Goal: Information Seeking & Learning: Learn about a topic

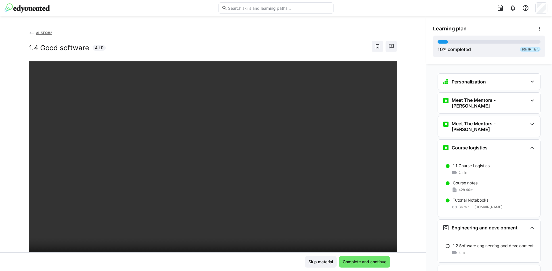
scroll to position [399, 0]
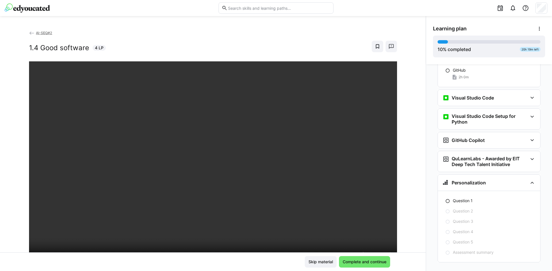
click at [196, 40] on div "AI-SEQ#2 1.4 Good software 4 LP" at bounding box center [213, 46] width 368 height 32
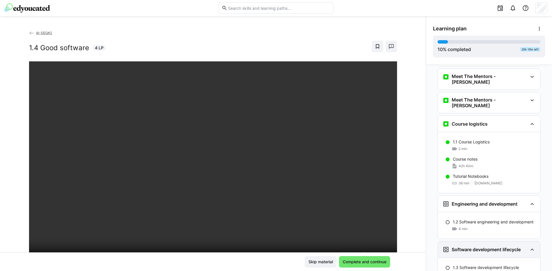
scroll to position [0, 0]
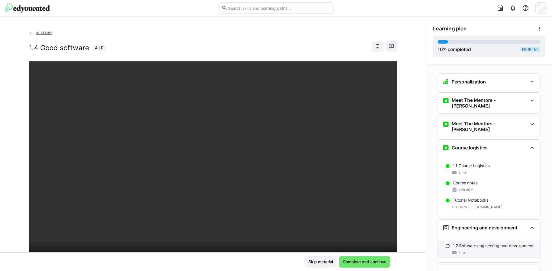
click at [473, 243] on p "1.2 Software engineering and development" at bounding box center [492, 246] width 81 height 6
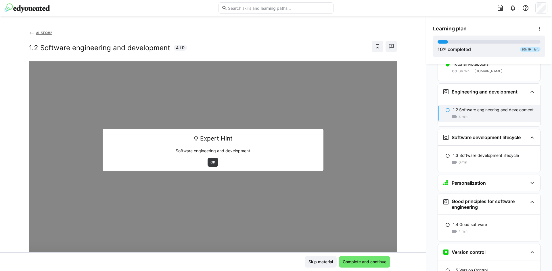
scroll to position [146, 0]
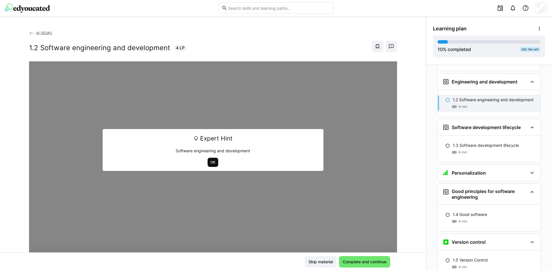
click at [210, 164] on span "OK" at bounding box center [213, 162] width 6 height 5
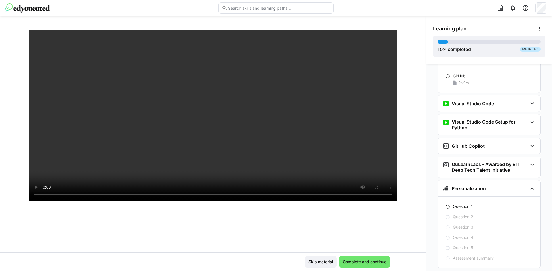
scroll to position [399, 0]
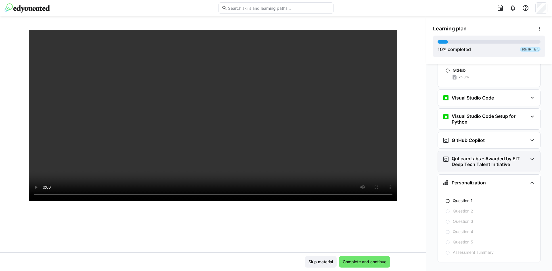
click at [528, 156] on eds-icon at bounding box center [531, 159] width 7 height 7
click at [527, 136] on div "GitHub Copilot" at bounding box center [489, 140] width 102 height 16
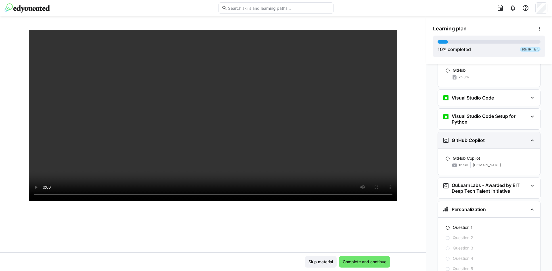
click at [527, 136] on div "GitHub Copilot" at bounding box center [489, 140] width 102 height 16
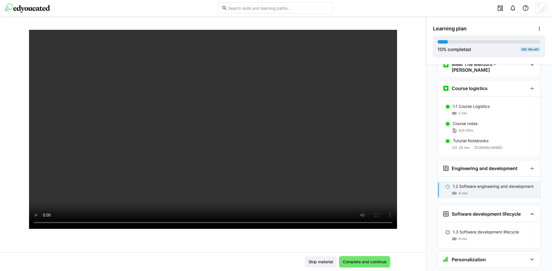
scroll to position [40, 0]
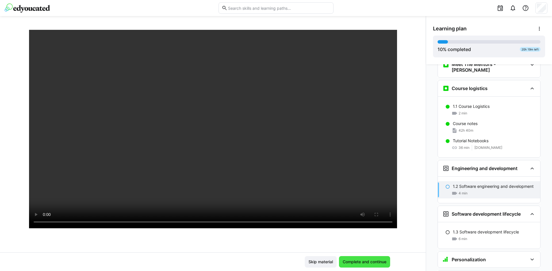
click at [358, 259] on span "Complete and continue" at bounding box center [364, 262] width 45 height 6
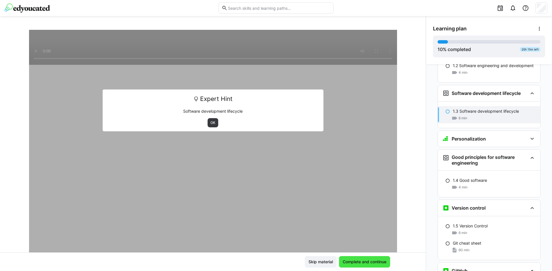
scroll to position [192, 0]
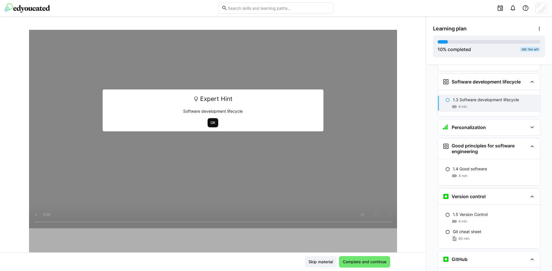
click at [210, 124] on span "OK" at bounding box center [213, 123] width 6 height 5
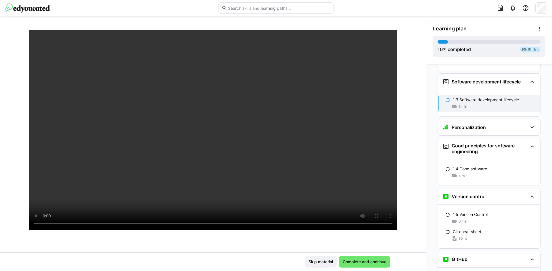
scroll to position [39, 0]
click at [415, 155] on div "AI-SEQ#2 1.3 Software development lifecycle 6 LP" at bounding box center [212, 141] width 425 height 223
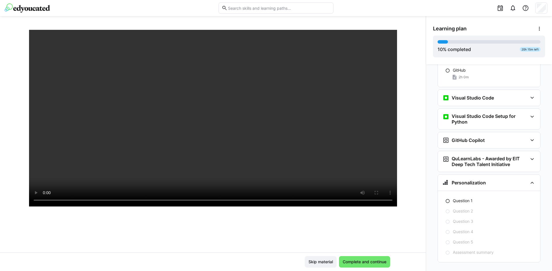
scroll to position [67, 0]
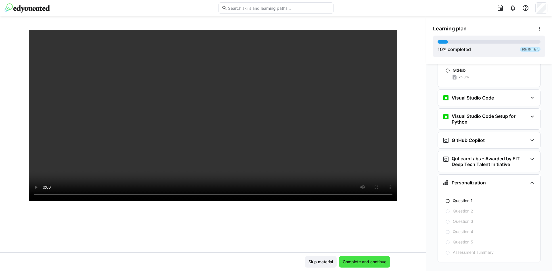
click at [378, 265] on span "Complete and continue" at bounding box center [364, 262] width 45 height 6
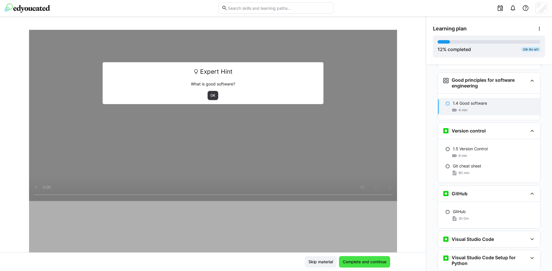
scroll to position [257, 0]
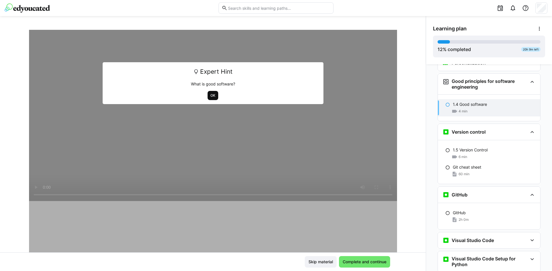
click at [208, 93] on span "OK" at bounding box center [212, 95] width 11 height 9
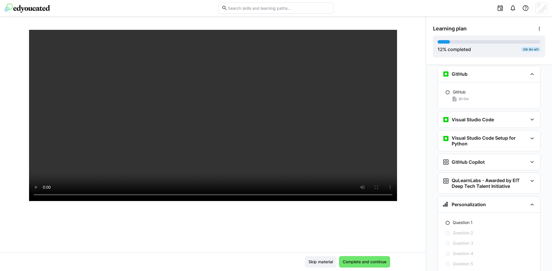
scroll to position [399, 0]
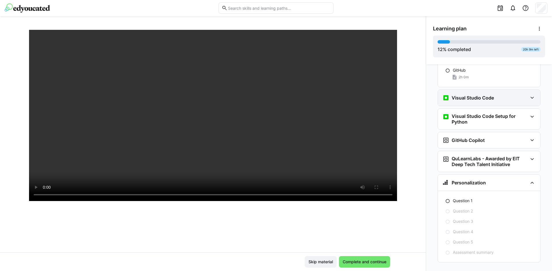
click at [515, 90] on div "Visual Studio Code" at bounding box center [489, 98] width 102 height 16
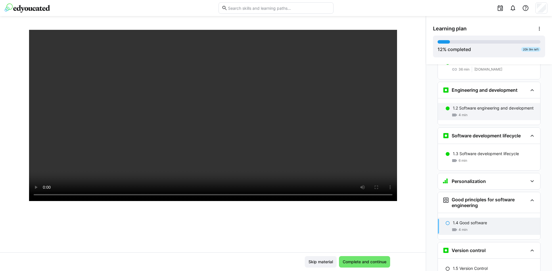
scroll to position [131, 0]
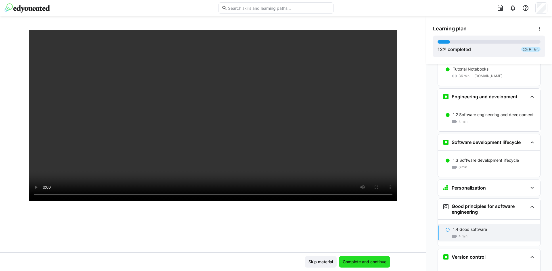
click at [374, 261] on span "Complete and continue" at bounding box center [364, 262] width 45 height 6
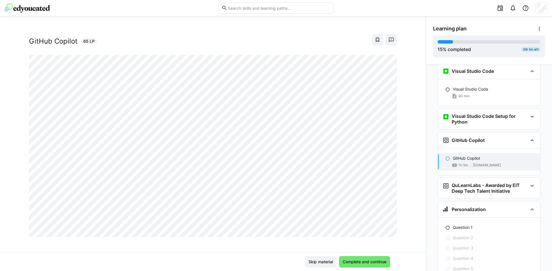
scroll to position [0, 0]
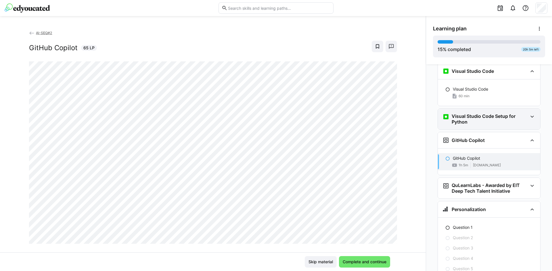
click at [509, 113] on h3 "Visual Studio Code Setup for Python" at bounding box center [489, 118] width 76 height 11
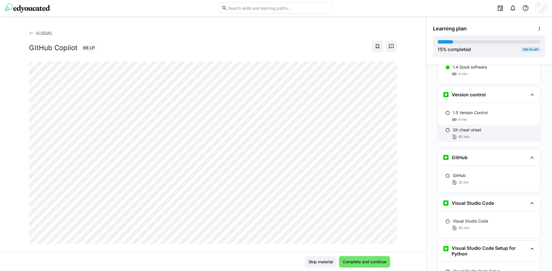
scroll to position [278, 0]
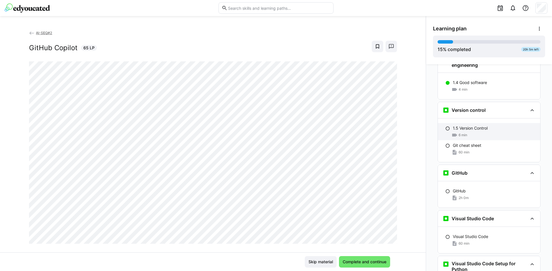
click at [476, 132] on div "6 min" at bounding box center [493, 135] width 83 height 6
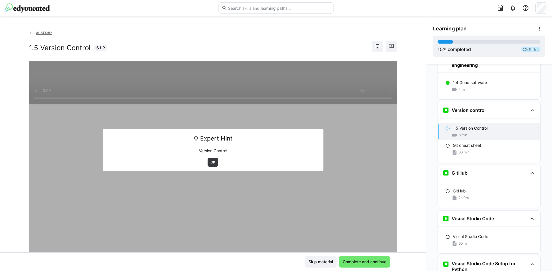
scroll to position [307, 0]
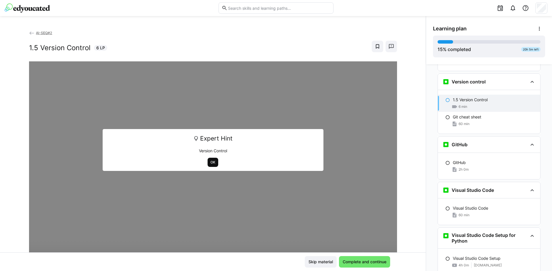
click at [210, 162] on span "OK" at bounding box center [213, 162] width 6 height 5
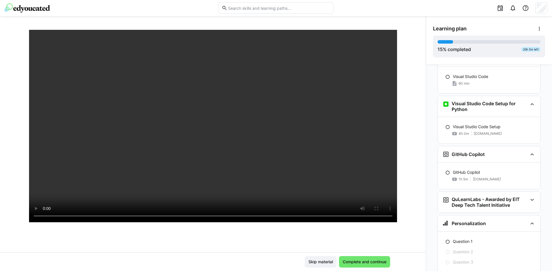
scroll to position [46, 0]
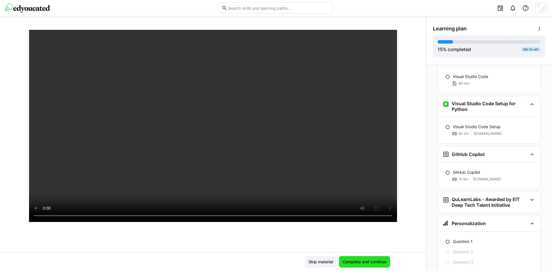
click at [362, 258] on span "Complete and continue" at bounding box center [364, 262] width 51 height 11
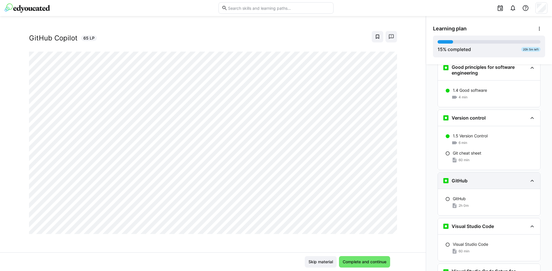
scroll to position [278, 0]
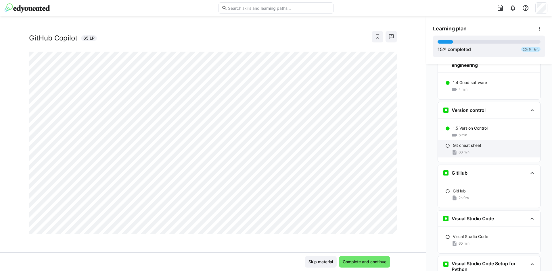
click at [469, 143] on p "Git cheat sheet" at bounding box center [466, 146] width 28 height 6
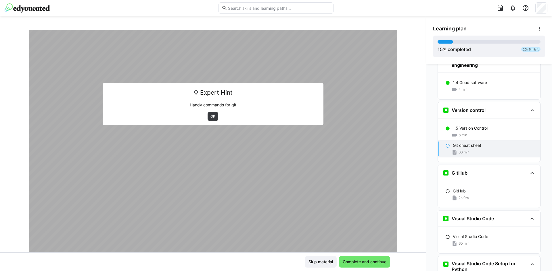
scroll to position [307, 0]
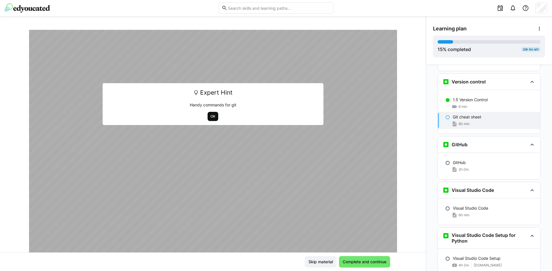
click at [214, 118] on span "OK" at bounding box center [212, 116] width 11 height 9
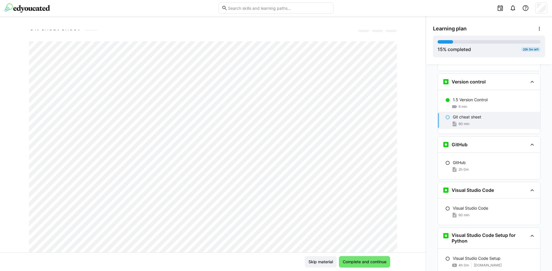
scroll to position [0, 0]
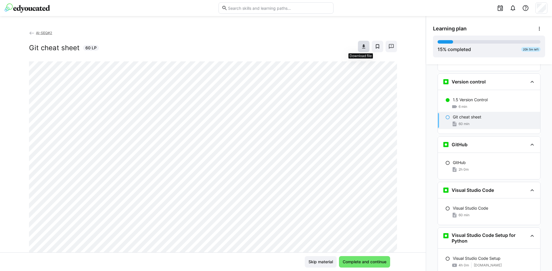
click at [361, 48] on eds-icon at bounding box center [364, 47] width 6 height 6
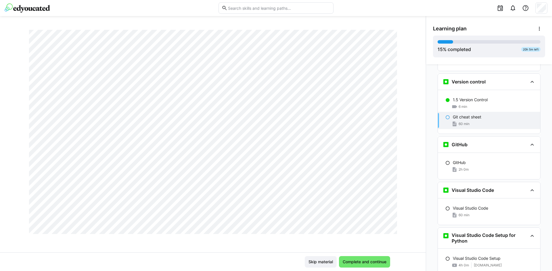
scroll to position [402, 0]
click at [369, 259] on span "Complete and continue" at bounding box center [364, 262] width 51 height 11
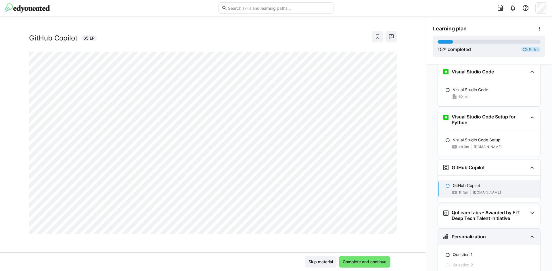
scroll to position [479, 0]
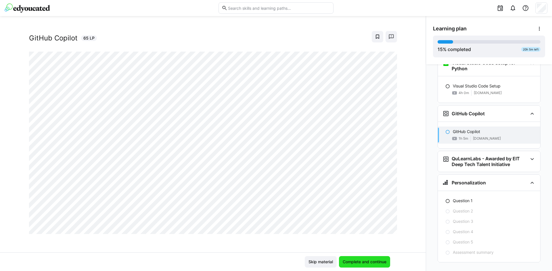
click at [359, 260] on span "Complete and continue" at bounding box center [364, 262] width 45 height 6
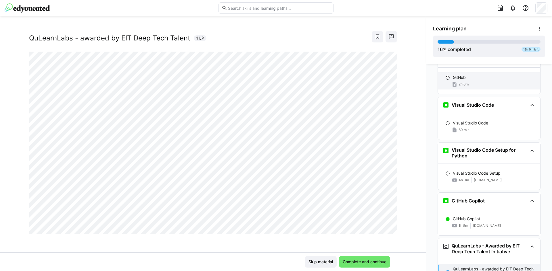
scroll to position [345, 0]
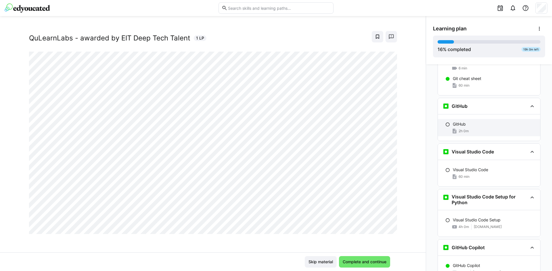
click at [463, 122] on p "GitHub" at bounding box center [458, 125] width 13 height 6
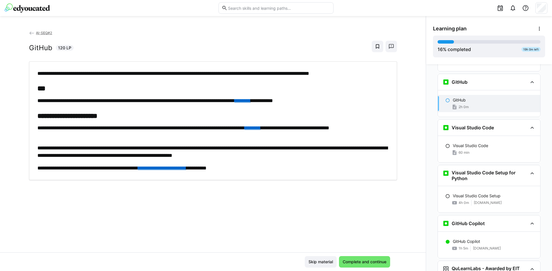
scroll to position [370, 0]
click at [358, 262] on span "Complete and continue" at bounding box center [364, 262] width 45 height 6
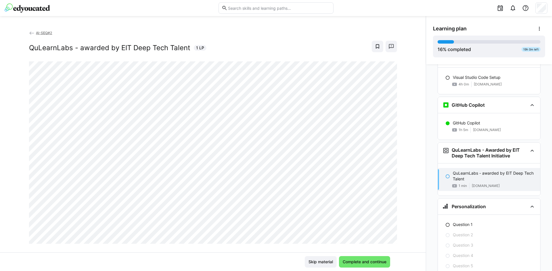
scroll to position [445, 0]
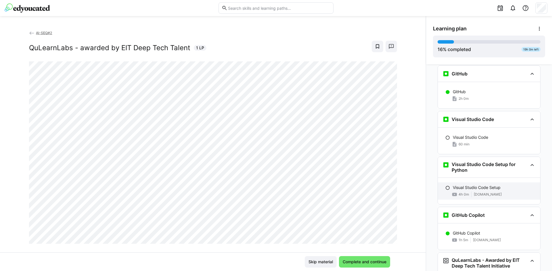
click at [461, 185] on p "Visual Studio Code Setup" at bounding box center [476, 188] width 48 height 6
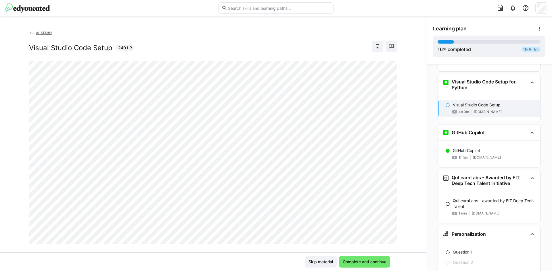
scroll to position [461, 0]
click at [366, 266] on span "Complete and continue" at bounding box center [364, 262] width 51 height 11
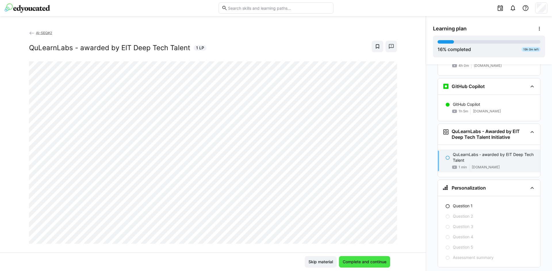
scroll to position [512, 0]
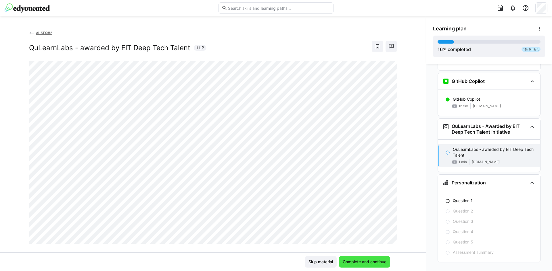
click at [372, 261] on span "Complete and continue" at bounding box center [364, 262] width 45 height 6
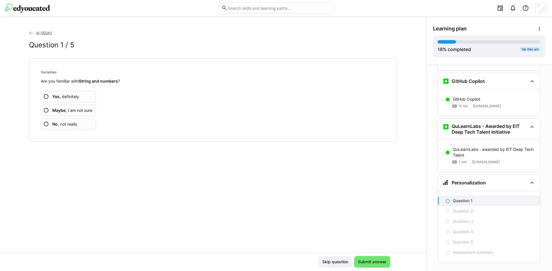
click at [61, 97] on span "Yes , definitely" at bounding box center [65, 97] width 27 height 6
click at [62, 96] on span "Yes , definitely" at bounding box center [65, 97] width 27 height 6
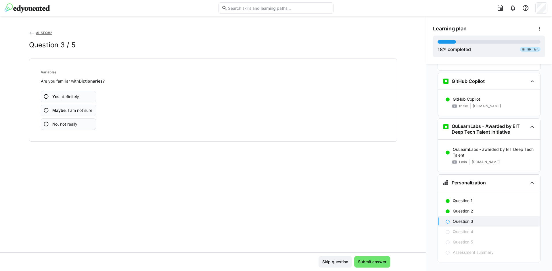
click at [65, 95] on span "Yes , definitely" at bounding box center [65, 97] width 27 height 6
click at [64, 95] on span "Yes , definitely" at bounding box center [65, 97] width 27 height 6
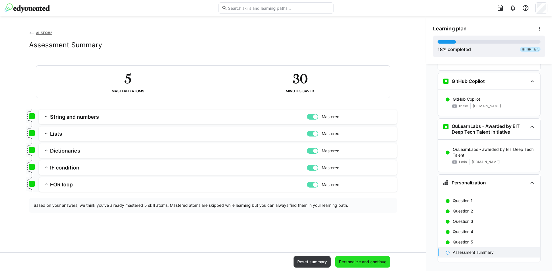
click at [345, 259] on span "Personalize and continue" at bounding box center [362, 262] width 49 height 6
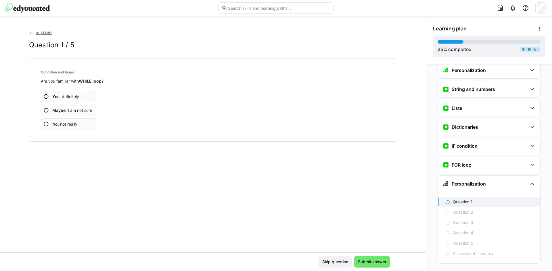
scroll to position [626, 0]
click at [531, 85] on eds-icon at bounding box center [531, 88] width 7 height 7
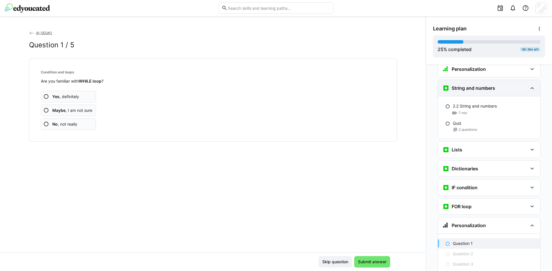
click at [531, 85] on eds-icon at bounding box center [531, 88] width 7 height 7
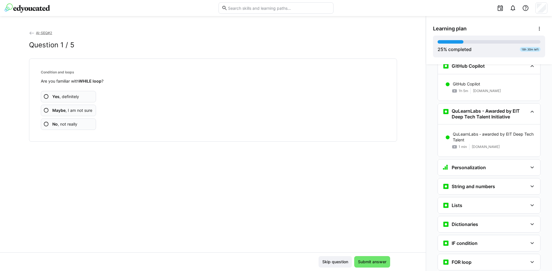
scroll to position [559, 0]
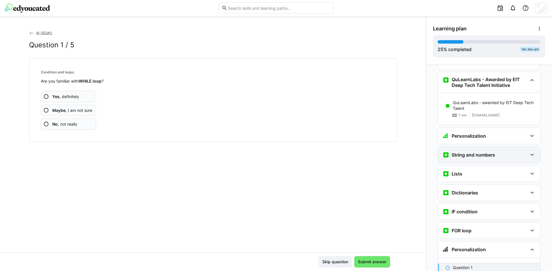
click at [519, 152] on div "String and numbers" at bounding box center [484, 155] width 85 height 7
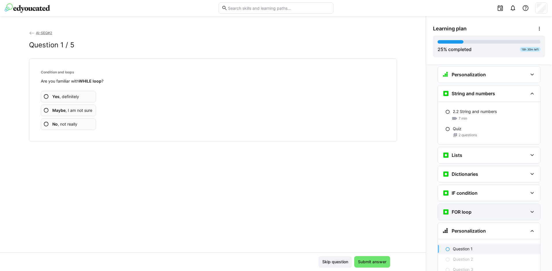
scroll to position [626, 0]
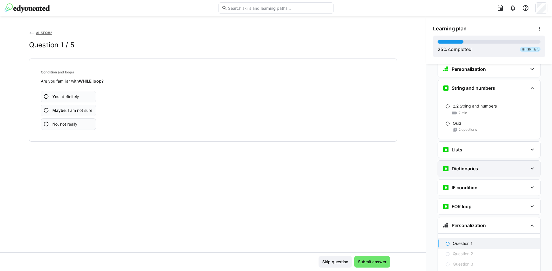
click at [491, 167] on div "Dictionaries" at bounding box center [489, 169] width 102 height 16
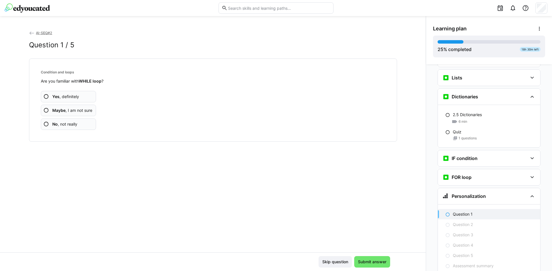
scroll to position [711, 0]
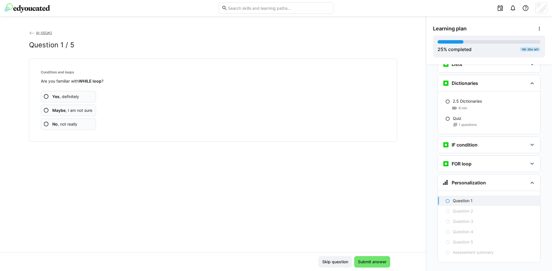
click at [68, 96] on span "Yes , definitely" at bounding box center [65, 97] width 27 height 6
drag, startPoint x: 68, startPoint y: 96, endPoint x: 161, endPoint y: 81, distance: 94.9
click at [161, 81] on div "Condition and loops Are you familiar with WHILE loop ? Yes , definitely Maybe ,…" at bounding box center [213, 100] width 358 height 74
drag, startPoint x: 66, startPoint y: 124, endPoint x: 68, endPoint y: 154, distance: 30.2
click at [68, 154] on div "AI-SEQ#2 Question 2 / 5 Functions Are you familiar with Assignment 01 ? Yes , d…" at bounding box center [212, 141] width 425 height 223
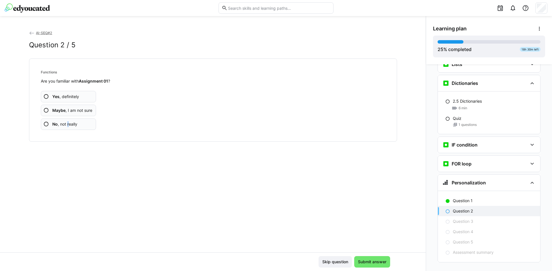
click at [67, 126] on span "No , not really" at bounding box center [64, 125] width 25 height 6
click at [65, 124] on span "No , not really" at bounding box center [64, 125] width 25 height 6
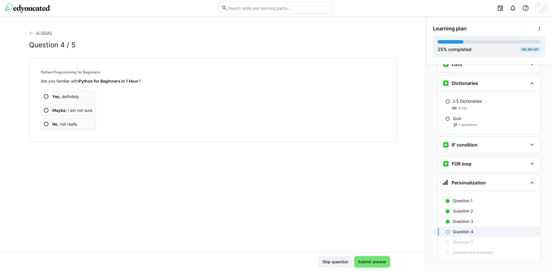
click at [71, 112] on span "Maybe , I am not sure" at bounding box center [72, 111] width 40 height 6
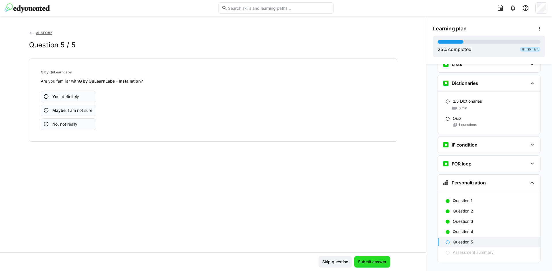
click at [371, 264] on span "Submit answer" at bounding box center [372, 262] width 30 height 6
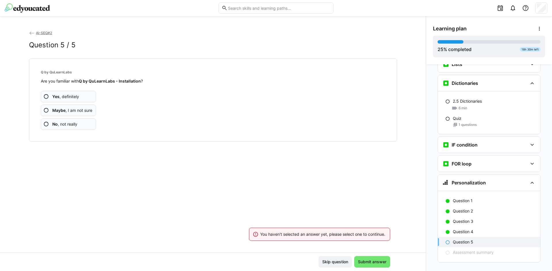
click at [79, 94] on app-assessment-question-radio "Yes , definitely" at bounding box center [68, 96] width 55 height 11
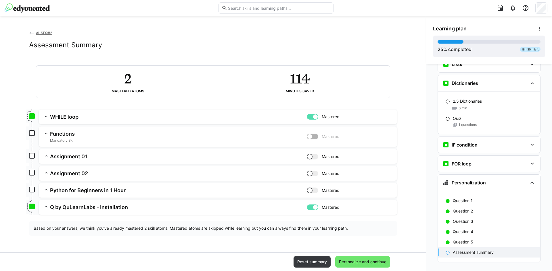
click at [44, 133] on eds-icon at bounding box center [46, 134] width 6 height 6
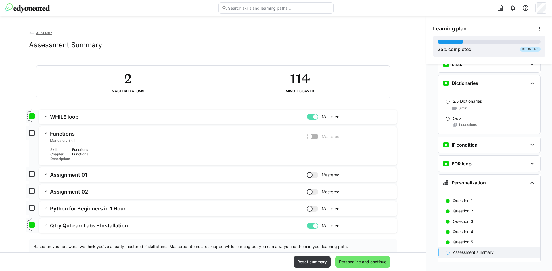
click at [307, 136] on div at bounding box center [310, 137] width 6 height 6
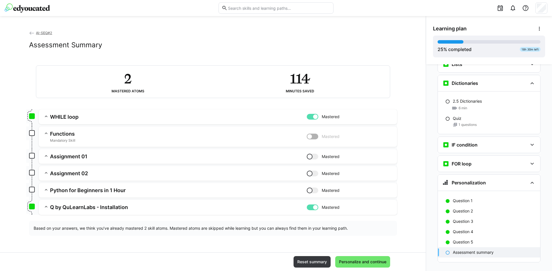
click at [309, 139] on div at bounding box center [310, 137] width 6 height 6
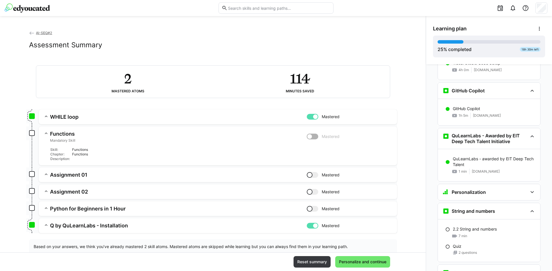
scroll to position [510, 0]
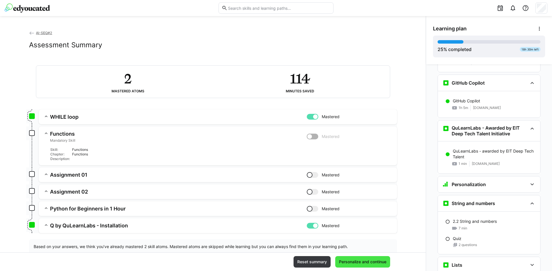
click at [362, 261] on span "Personalize and continue" at bounding box center [362, 262] width 49 height 6
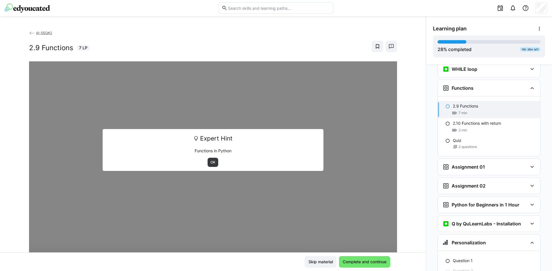
scroll to position [777, 0]
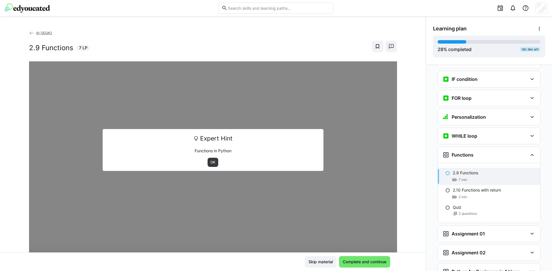
click at [203, 161] on div "OK" at bounding box center [213, 162] width 213 height 9
click at [207, 160] on span "OK" at bounding box center [212, 162] width 11 height 9
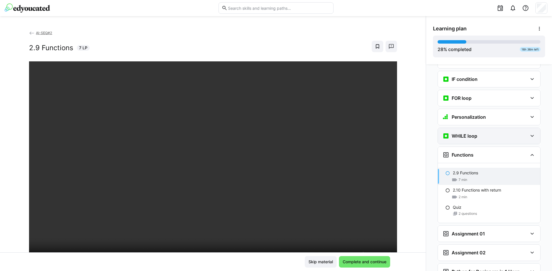
click at [494, 133] on div "WHILE loop" at bounding box center [484, 136] width 85 height 7
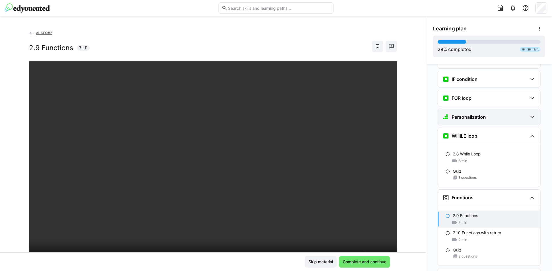
click at [498, 114] on div "Personalization" at bounding box center [484, 117] width 85 height 7
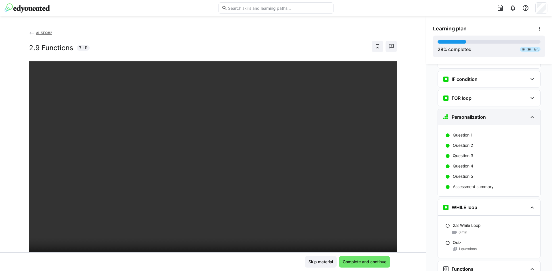
click at [498, 114] on div "Personalization" at bounding box center [484, 117] width 85 height 7
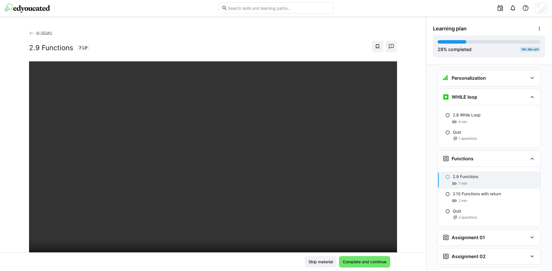
scroll to position [947, 0]
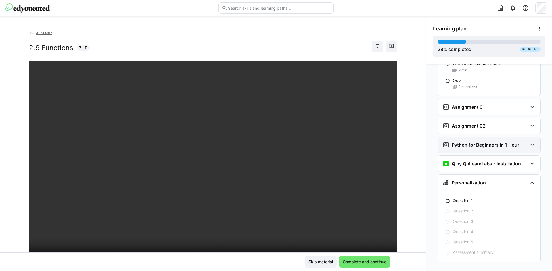
click at [503, 141] on div "Python for Beginners in 1 Hour" at bounding box center [489, 145] width 102 height 16
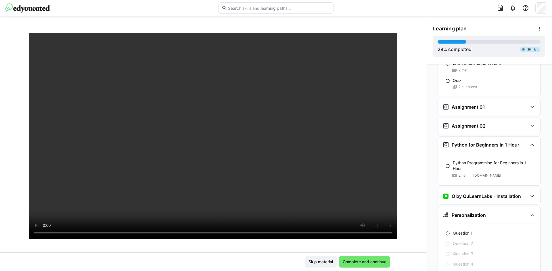
scroll to position [28, 0]
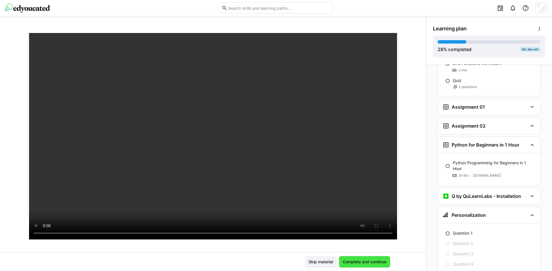
click at [356, 265] on span "Complete and continue" at bounding box center [364, 262] width 51 height 11
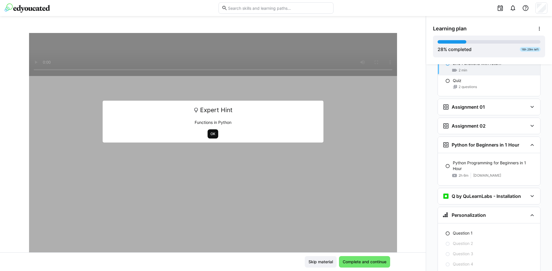
click at [210, 131] on span "OK" at bounding box center [212, 134] width 11 height 9
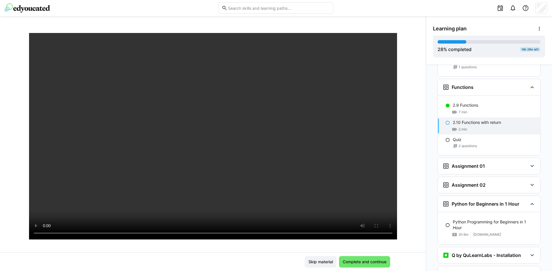
scroll to position [880, 0]
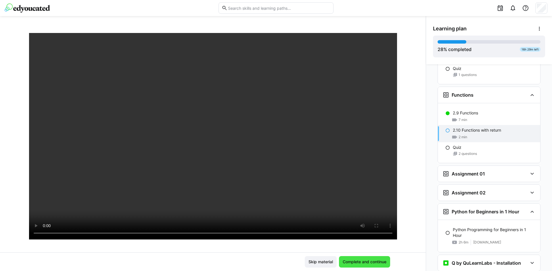
click at [362, 259] on span "Complete and continue" at bounding box center [364, 262] width 45 height 6
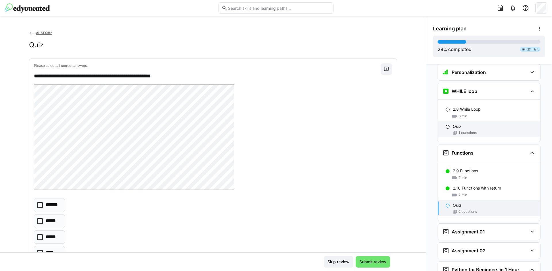
scroll to position [813, 0]
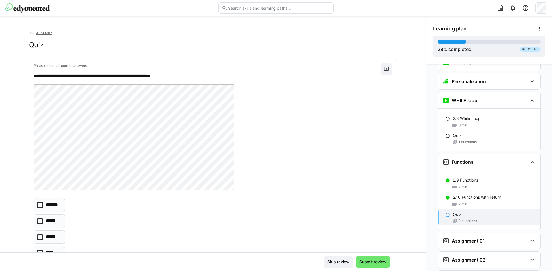
click at [50, 207] on p "******" at bounding box center [53, 205] width 15 height 7
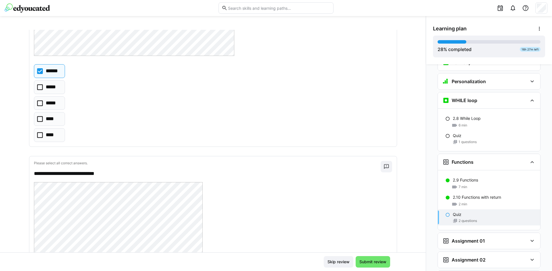
scroll to position [201, 0]
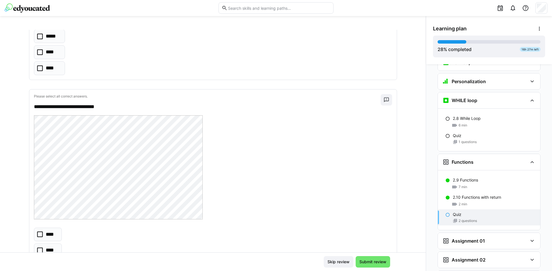
click at [42, 225] on div "**********" at bounding box center [212, 192] width 367 height 205
click at [37, 230] on eds-checkbox "****" at bounding box center [48, 235] width 28 height 14
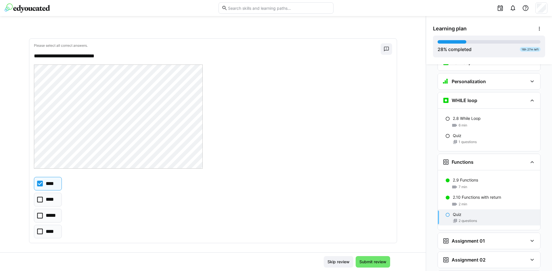
scroll to position [257, 0]
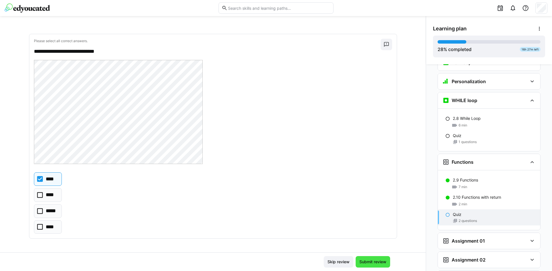
click at [367, 262] on span "Submit review" at bounding box center [372, 262] width 29 height 6
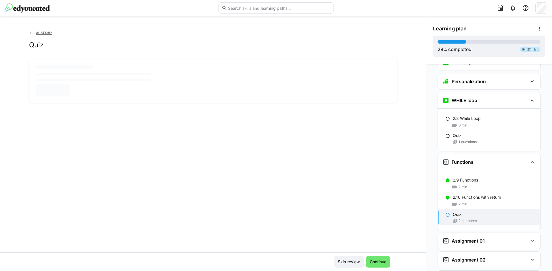
scroll to position [0, 0]
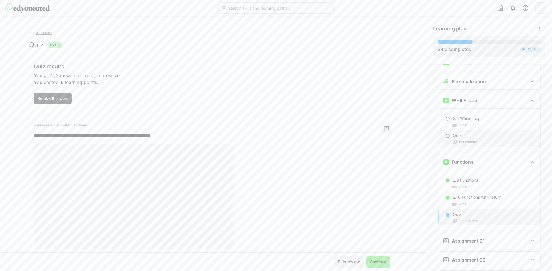
click at [460, 133] on div "Quiz" at bounding box center [493, 136] width 83 height 6
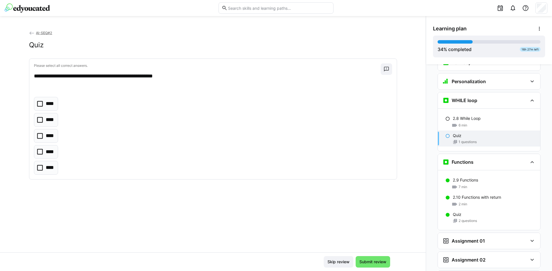
scroll to position [831, 0]
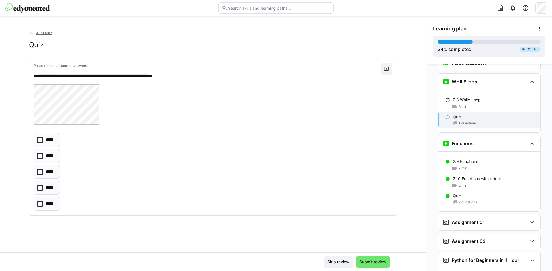
click at [41, 176] on eds-checkbox "****" at bounding box center [47, 172] width 26 height 14
click at [370, 267] on span "Submit review" at bounding box center [372, 262] width 34 height 11
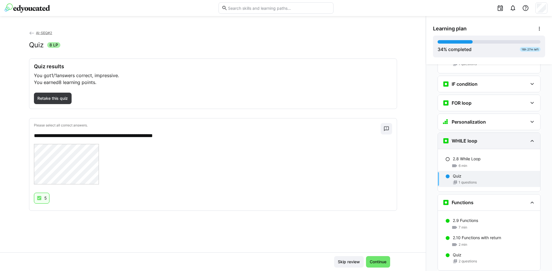
scroll to position [764, 0]
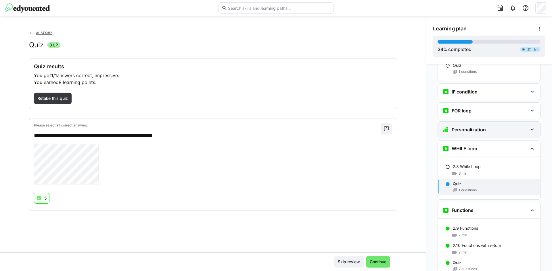
click at [478, 127] on h3 "Personalization" at bounding box center [468, 130] width 34 height 6
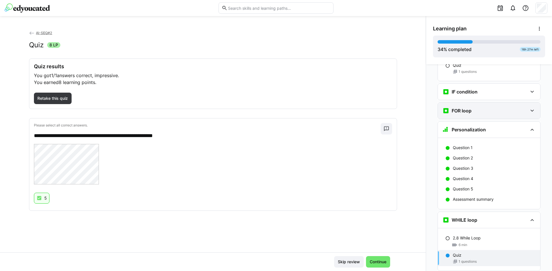
click at [475, 105] on div "FOR loop" at bounding box center [489, 111] width 102 height 16
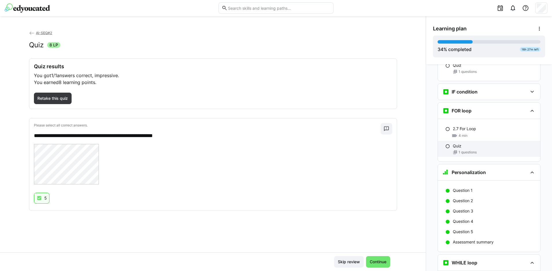
click at [463, 150] on span "1 questions" at bounding box center [467, 152] width 18 height 5
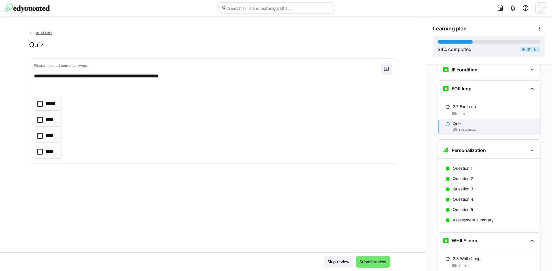
scroll to position [793, 0]
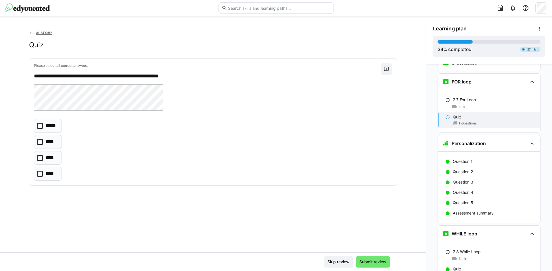
click at [43, 176] on eds-checkbox "****" at bounding box center [48, 174] width 28 height 14
click at [379, 261] on span "Submit review" at bounding box center [372, 262] width 29 height 6
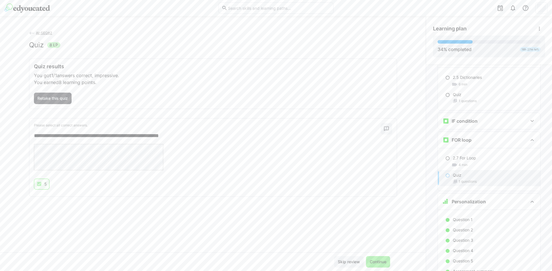
scroll to position [727, 0]
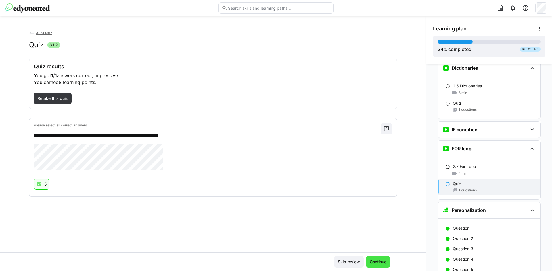
click at [375, 262] on span "Continue" at bounding box center [378, 262] width 18 height 6
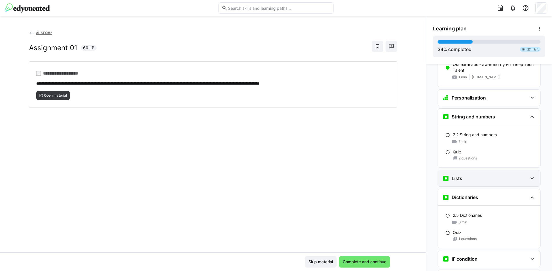
scroll to position [550, 0]
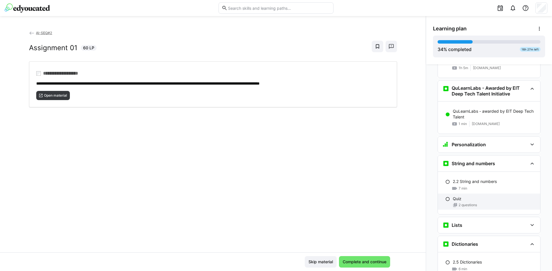
click at [458, 203] on span "2 questions" at bounding box center [467, 205] width 18 height 5
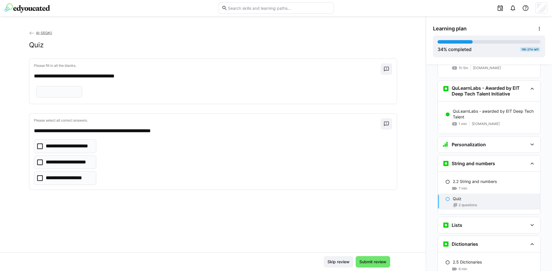
scroll to position [632, 0]
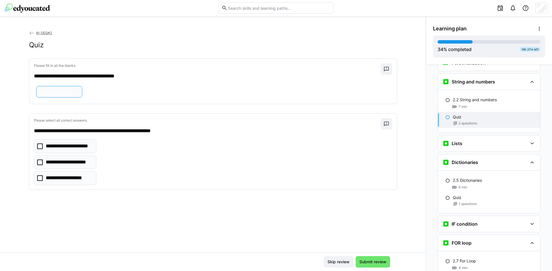
click at [52, 95] on input "text" at bounding box center [59, 91] width 40 height 5
type input "*****"
click at [42, 169] on eds-checkbox "**********" at bounding box center [65, 163] width 63 height 14
click at [365, 261] on span "Submit review" at bounding box center [372, 262] width 29 height 6
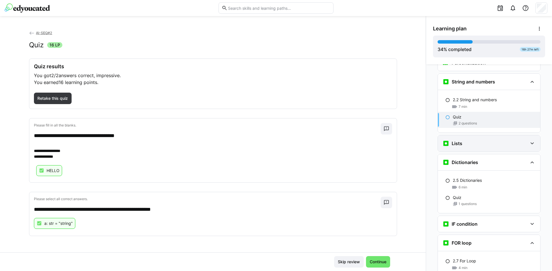
click at [514, 140] on div "Lists" at bounding box center [484, 143] width 85 height 7
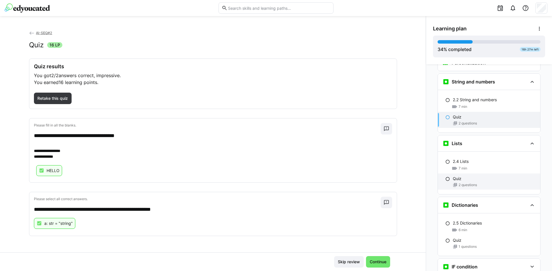
click at [467, 183] on span "2 questions" at bounding box center [467, 185] width 18 height 5
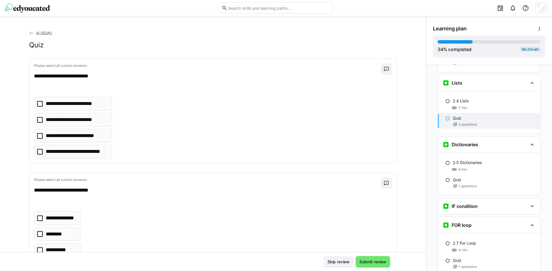
scroll to position [694, 0]
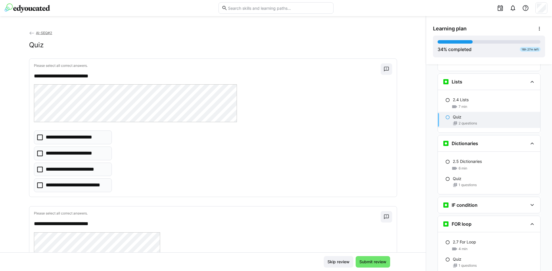
click at [37, 187] on icon at bounding box center [40, 186] width 6 height 6
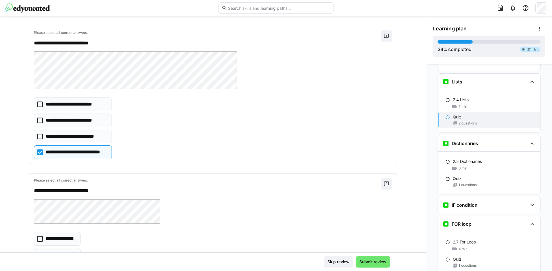
scroll to position [93, 0]
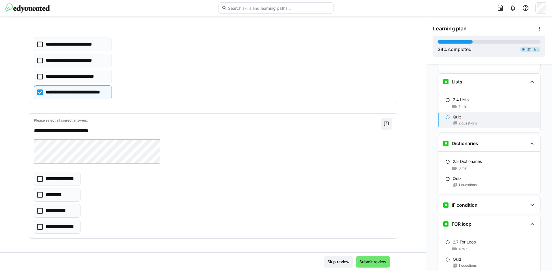
click at [42, 228] on eds-checkbox "**********" at bounding box center [57, 227] width 47 height 14
click at [372, 260] on span "Submit review" at bounding box center [372, 262] width 29 height 6
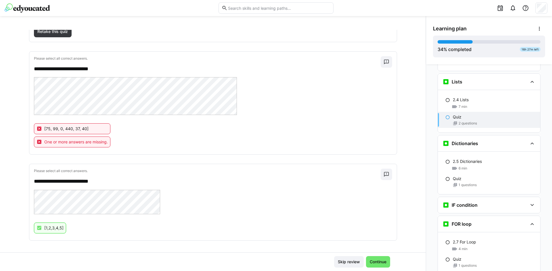
scroll to position [69, 0]
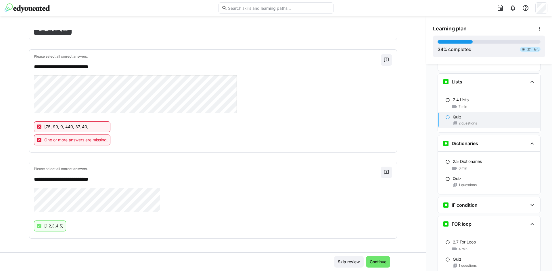
drag, startPoint x: 349, startPoint y: 258, endPoint x: 322, endPoint y: 183, distance: 79.4
click at [336, 216] on app-classroom-main-layout "**********" at bounding box center [212, 151] width 425 height 242
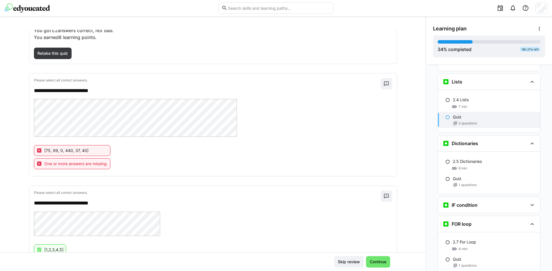
scroll to position [2, 0]
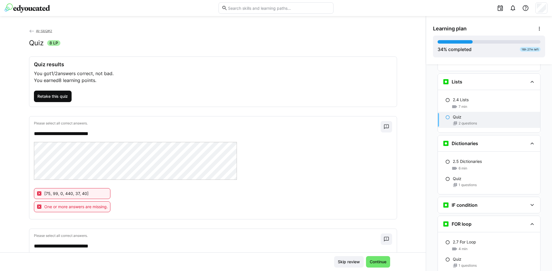
click at [54, 91] on span "Retake this quiz" at bounding box center [53, 96] width 38 height 11
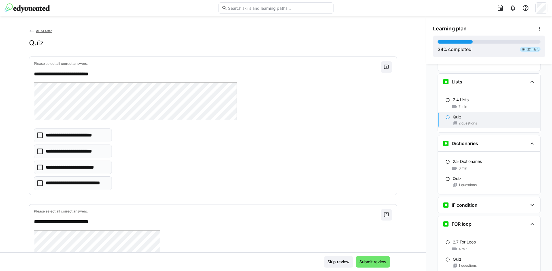
click at [85, 163] on eds-checkbox "**********" at bounding box center [73, 168] width 78 height 14
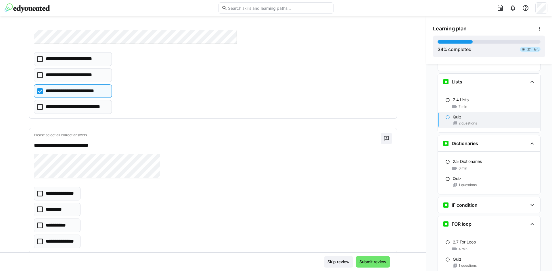
scroll to position [93, 0]
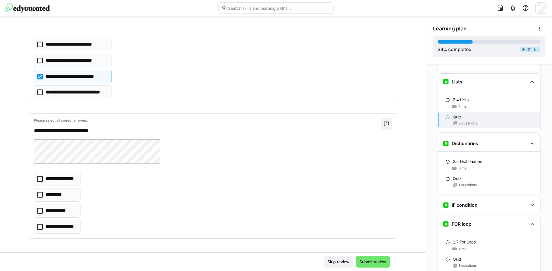
click at [63, 225] on p "**********" at bounding box center [61, 227] width 30 height 7
click at [382, 265] on span "Submit review" at bounding box center [372, 262] width 29 height 6
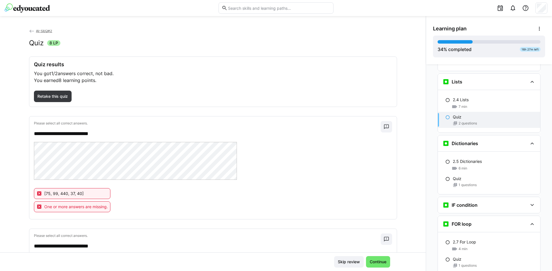
scroll to position [0, 0]
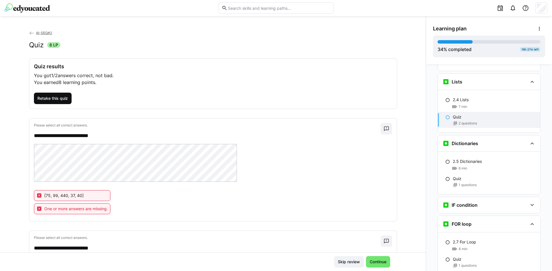
click at [54, 96] on span "Retake this quiz" at bounding box center [52, 99] width 32 height 6
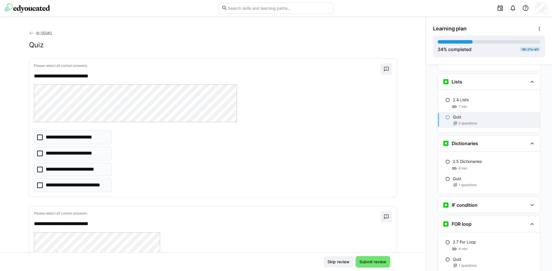
drag, startPoint x: 53, startPoint y: 130, endPoint x: 56, endPoint y: 128, distance: 4.2
click at [56, 128] on div "**********" at bounding box center [212, 128] width 367 height 138
click at [51, 140] on p "**********" at bounding box center [72, 137] width 53 height 7
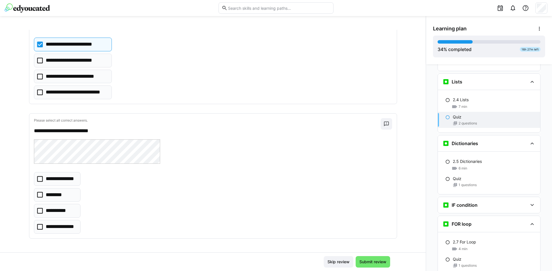
click at [42, 225] on eds-checkbox "**********" at bounding box center [57, 227] width 47 height 14
click at [376, 269] on div "Skip review Submit review" at bounding box center [212, 262] width 425 height 19
click at [372, 260] on span "Submit review" at bounding box center [372, 262] width 29 height 6
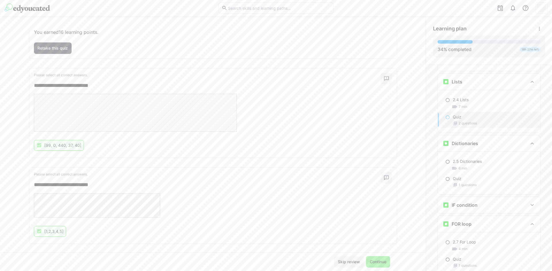
scroll to position [56, 0]
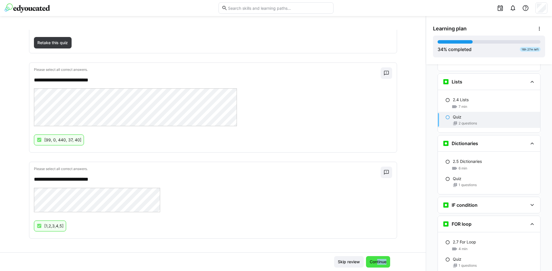
click at [374, 268] on div "Skip review Continue" at bounding box center [212, 262] width 425 height 19
click at [381, 242] on div "**********" at bounding box center [212, 141] width 425 height 223
click at [371, 263] on span "Continue" at bounding box center [378, 262] width 18 height 6
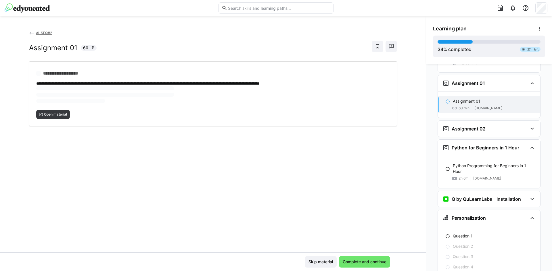
scroll to position [1129, 0]
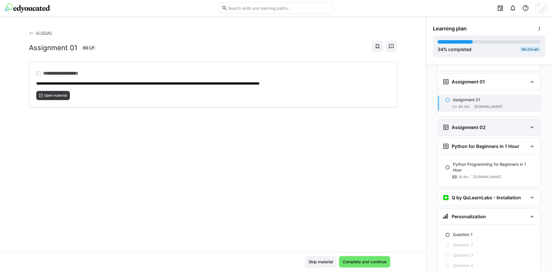
click at [480, 125] on h3 "Assignment 02" at bounding box center [468, 128] width 34 height 6
